Goal: Task Accomplishment & Management: Use online tool/utility

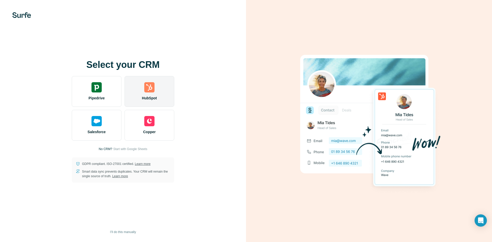
click at [154, 97] on span "HubSpot" at bounding box center [149, 98] width 15 height 5
